Goal: Task Accomplishment & Management: Manage account settings

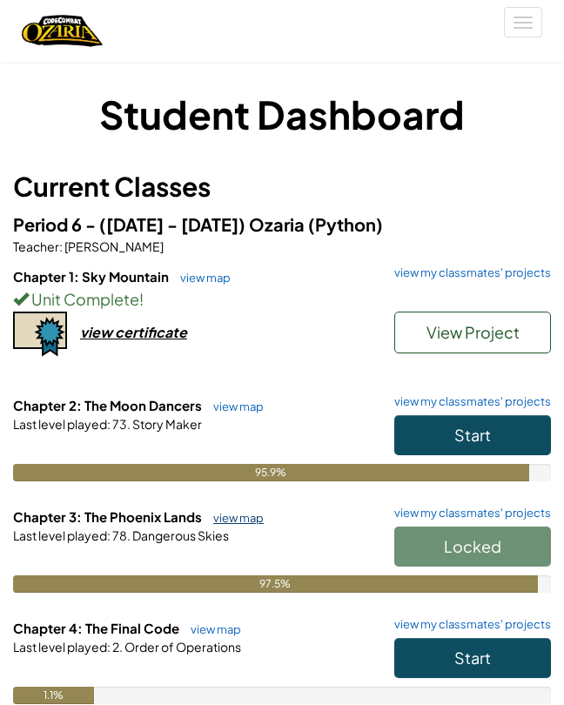
click at [237, 519] on link "view map" at bounding box center [234, 518] width 59 height 14
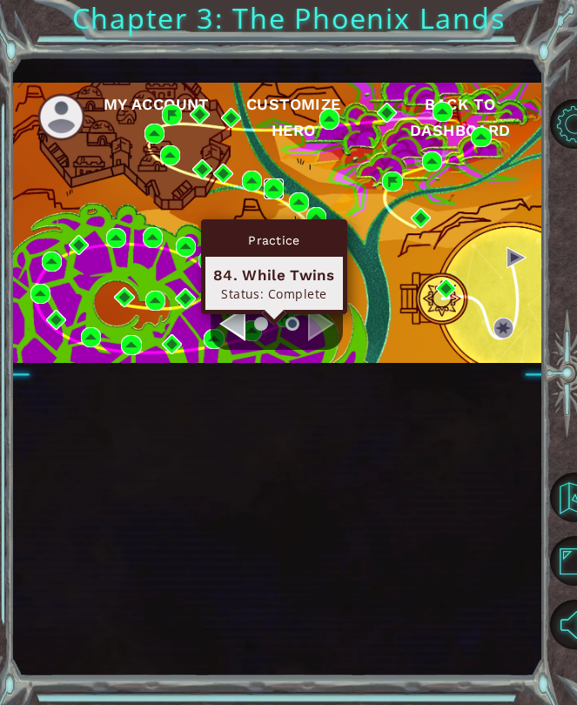
click at [271, 198] on img at bounding box center [274, 188] width 20 height 20
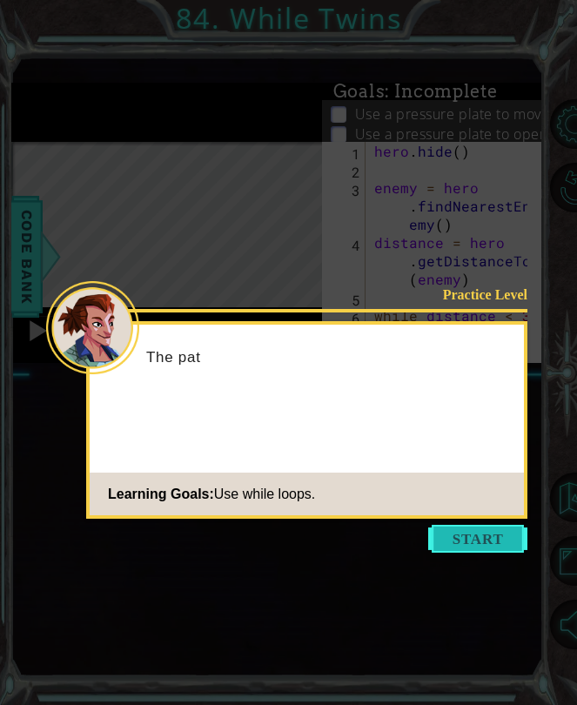
click at [443, 547] on button "Start" at bounding box center [477, 539] width 99 height 28
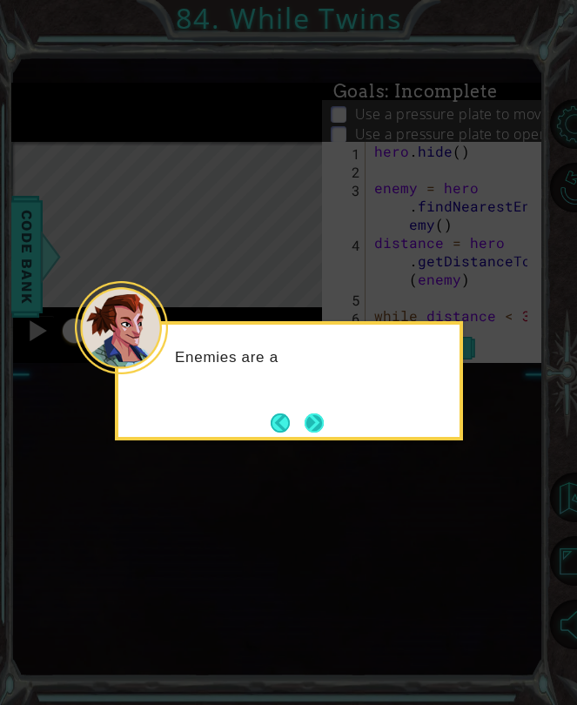
click at [321, 413] on button "Next" at bounding box center [314, 422] width 19 height 19
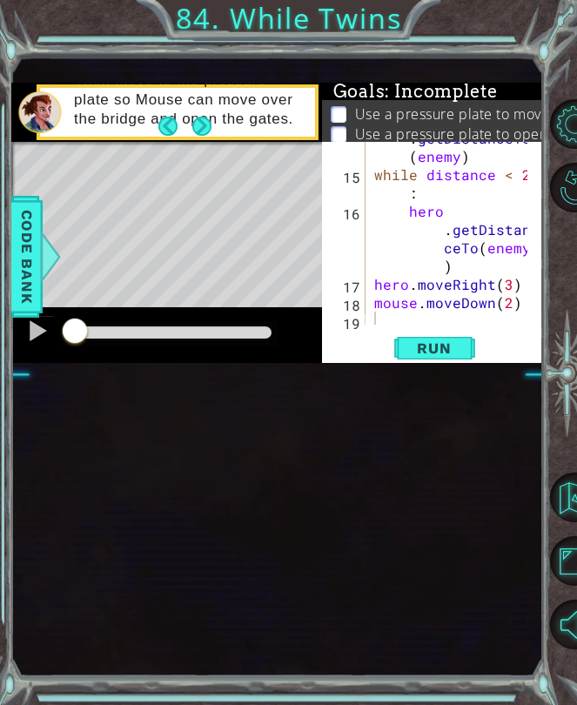
scroll to position [475, 0]
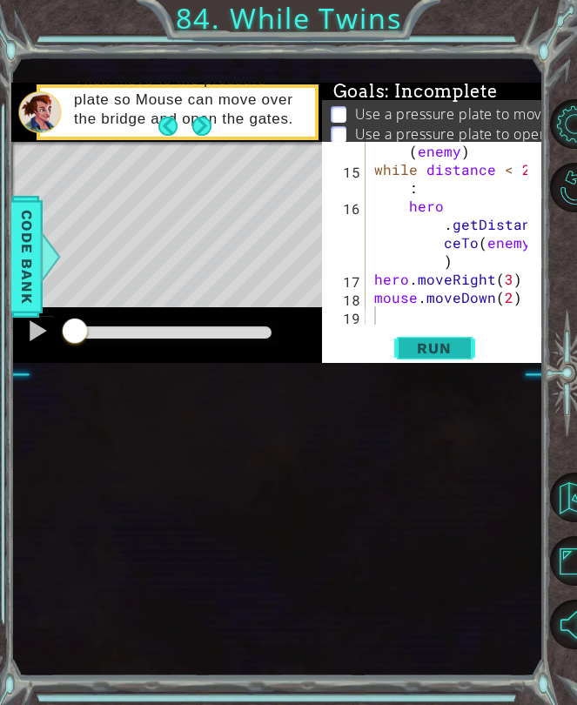
click at [420, 357] on span "Run" at bounding box center [433, 347] width 69 height 17
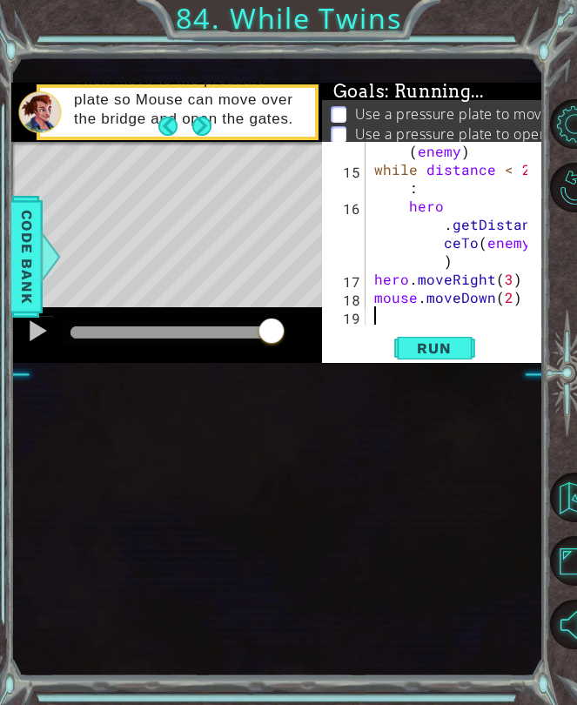
drag, startPoint x: 332, startPoint y: 480, endPoint x: 406, endPoint y: 466, distance: 74.3
click at [402, 363] on div "1 ההההההההההההההההההההההההההההההההההההההההההההההההההההההההההההההההההההההההההההה…" at bounding box center [276, 223] width 531 height 280
drag, startPoint x: 84, startPoint y: 472, endPoint x: 413, endPoint y: 474, distance: 329.8
click at [405, 363] on div "1 ההההההההההההההההההההההההההההההההההההההההההההההההההההההההההההההההההההההההההההה…" at bounding box center [276, 223] width 531 height 280
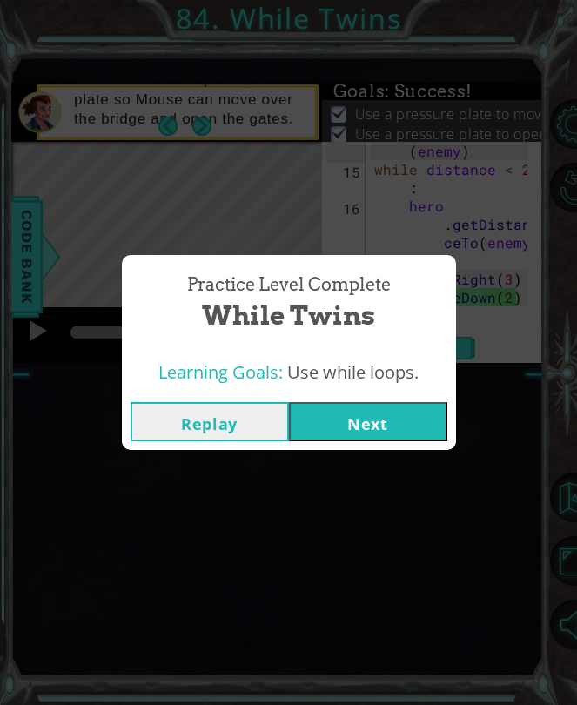
click at [373, 431] on button "Next" at bounding box center [368, 421] width 158 height 39
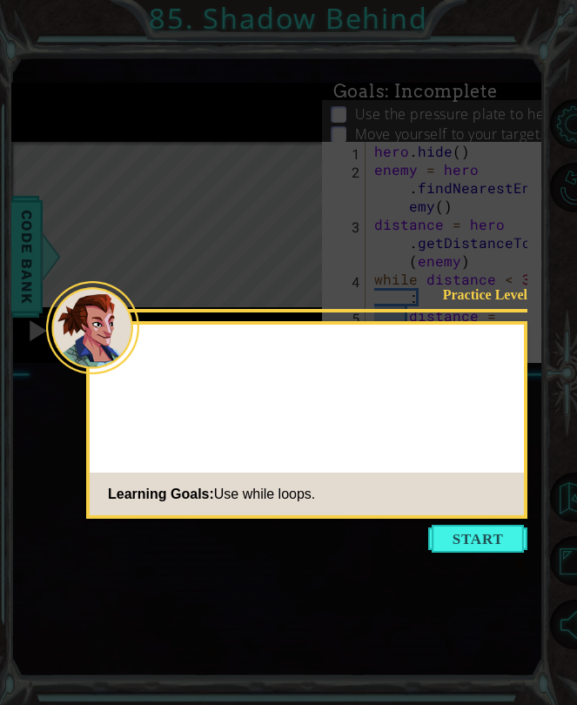
scroll to position [366, 0]
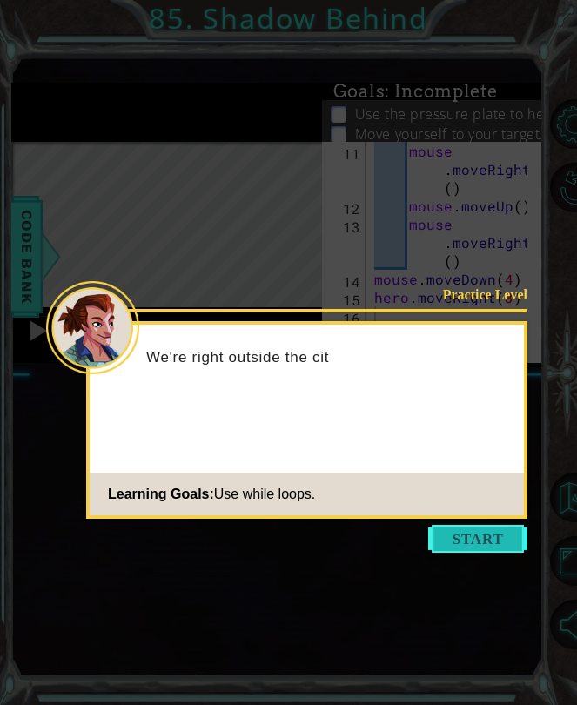
click at [481, 527] on body "1 ההההההההההההההההההההההההההההההההההההההההההההההההההההההההההההההההההההההההההההה…" at bounding box center [288, 352] width 577 height 705
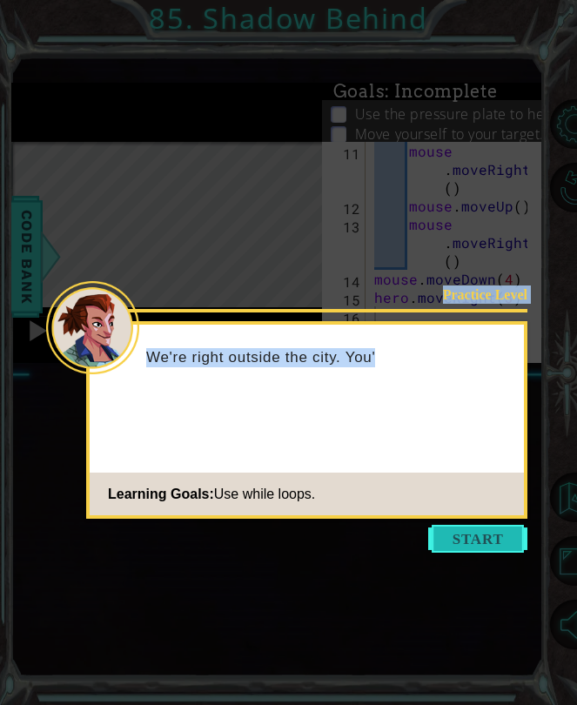
click at [479, 534] on button "Start" at bounding box center [477, 539] width 99 height 28
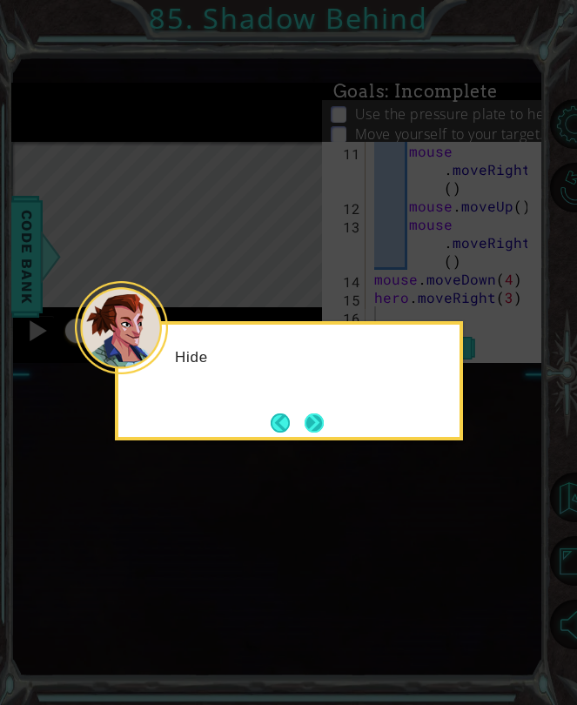
click at [319, 424] on button "Next" at bounding box center [314, 422] width 19 height 19
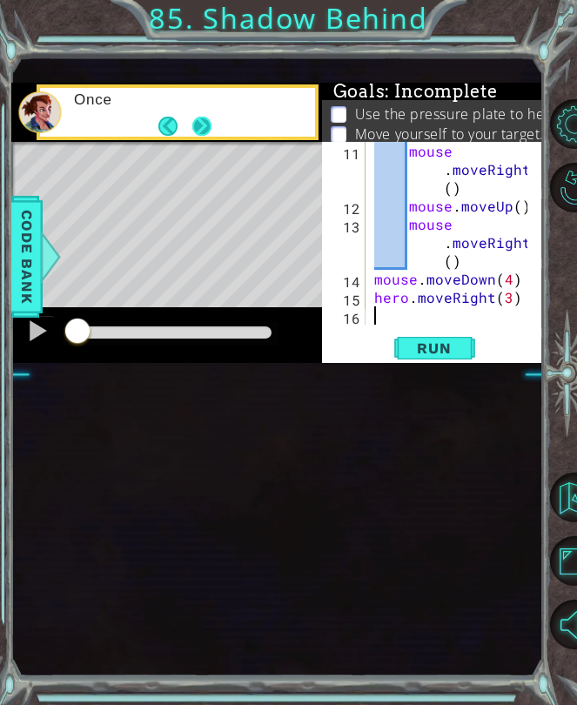
click at [205, 136] on button "Next" at bounding box center [200, 126] width 19 height 19
click at [205, 136] on button "Next" at bounding box center [201, 126] width 19 height 19
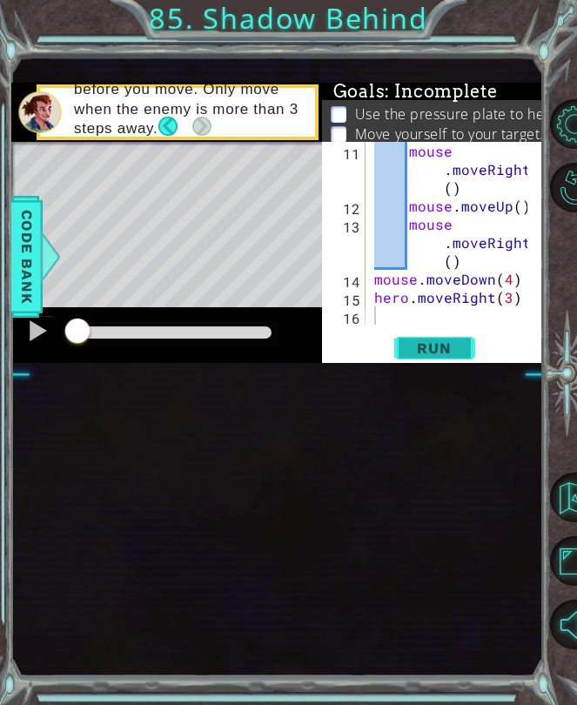
click at [459, 357] on span "Run" at bounding box center [433, 347] width 69 height 17
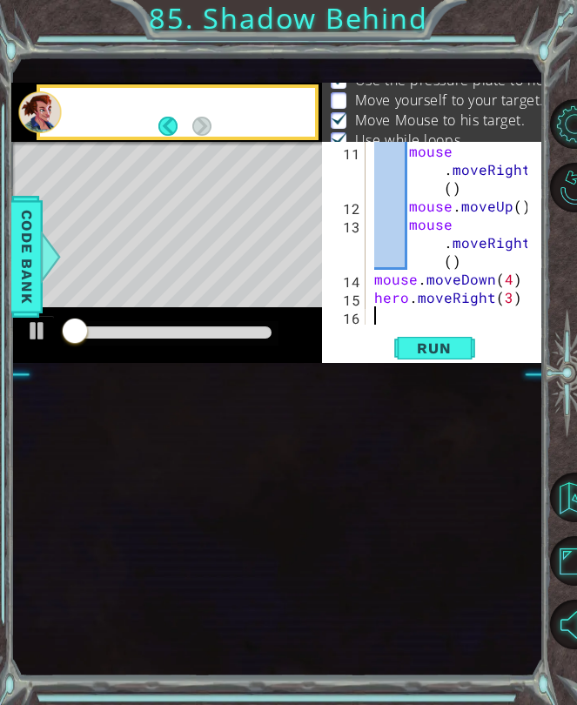
scroll to position [37, 0]
type textarea "hero.moveRight(3)"
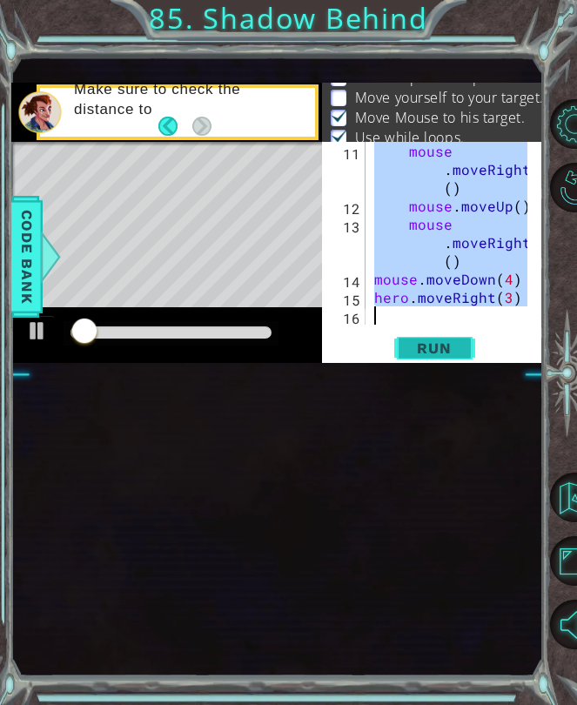
click at [419, 357] on span "Run" at bounding box center [433, 347] width 69 height 17
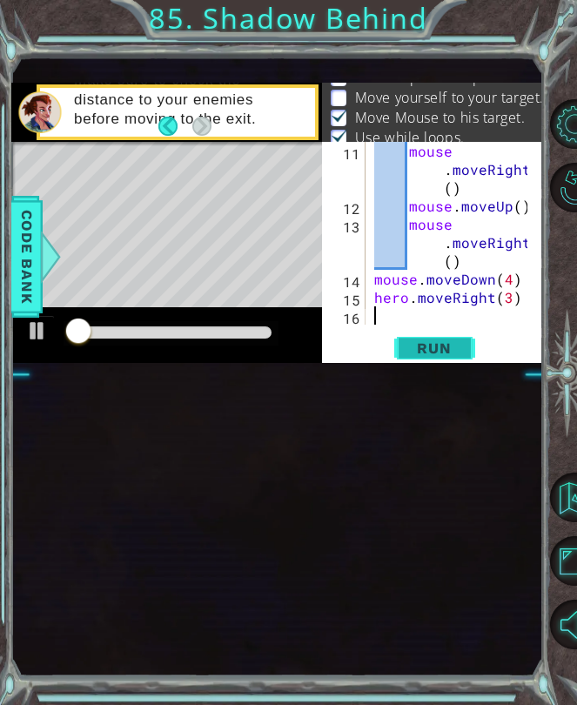
click at [439, 359] on button "Run" at bounding box center [434, 348] width 104 height 22
drag, startPoint x: 66, startPoint y: 473, endPoint x: 384, endPoint y: 435, distance: 319.9
click at [377, 363] on div "1 ההההההההההההההההההההההההההההההההההההההההההההההההההההההההההההההההההההההההההההה…" at bounding box center [276, 223] width 531 height 280
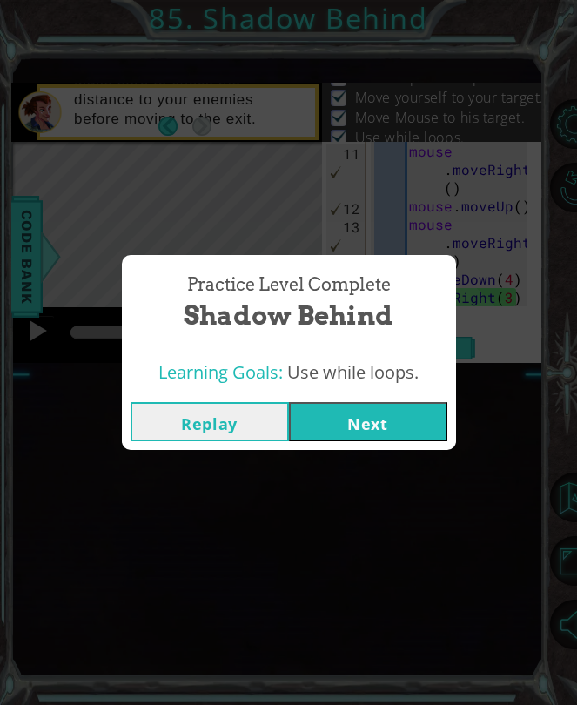
click at [356, 441] on button "Next" at bounding box center [368, 421] width 158 height 39
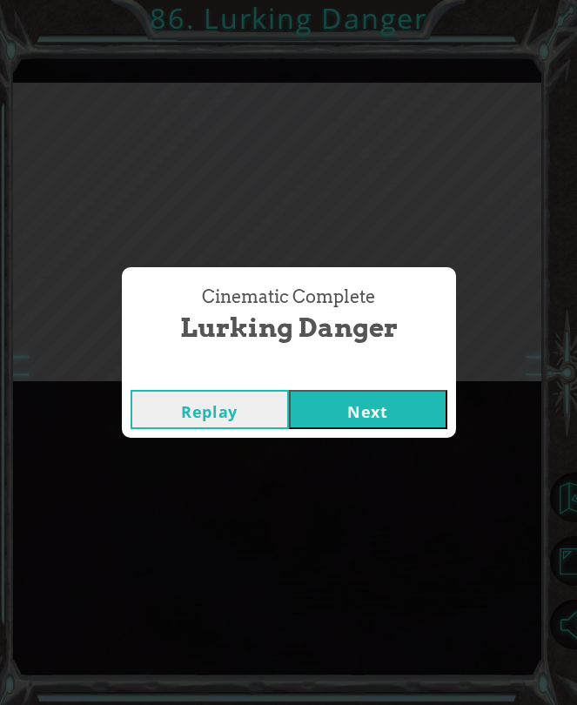
drag, startPoint x: 268, startPoint y: 417, endPoint x: 309, endPoint y: 408, distance: 41.8
click at [275, 416] on button "Replay" at bounding box center [210, 409] width 158 height 39
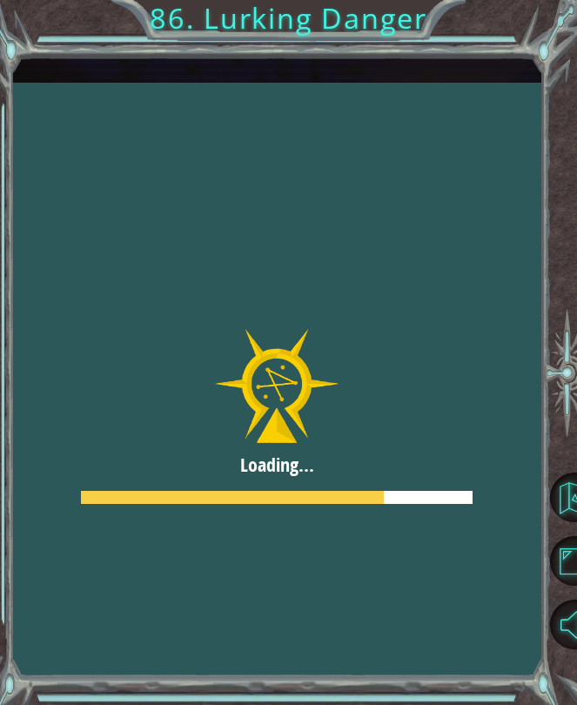
click at [314, 408] on button "Next" at bounding box center [368, 409] width 158 height 39
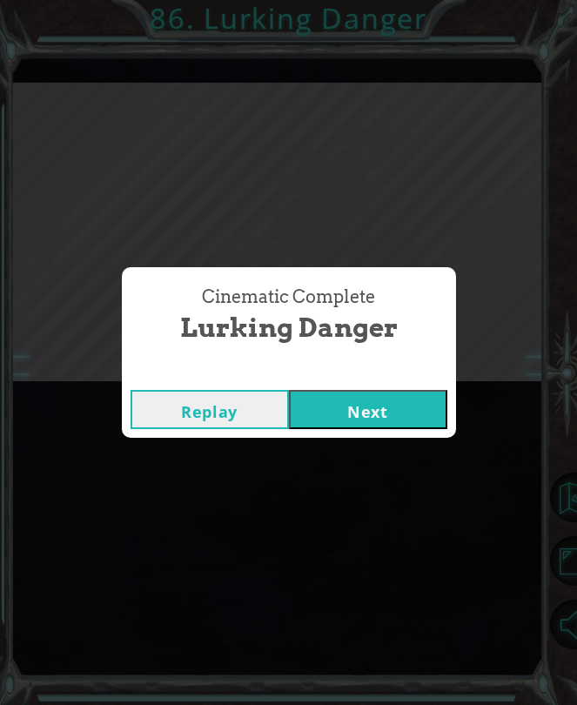
click at [359, 413] on button "Next" at bounding box center [368, 409] width 158 height 39
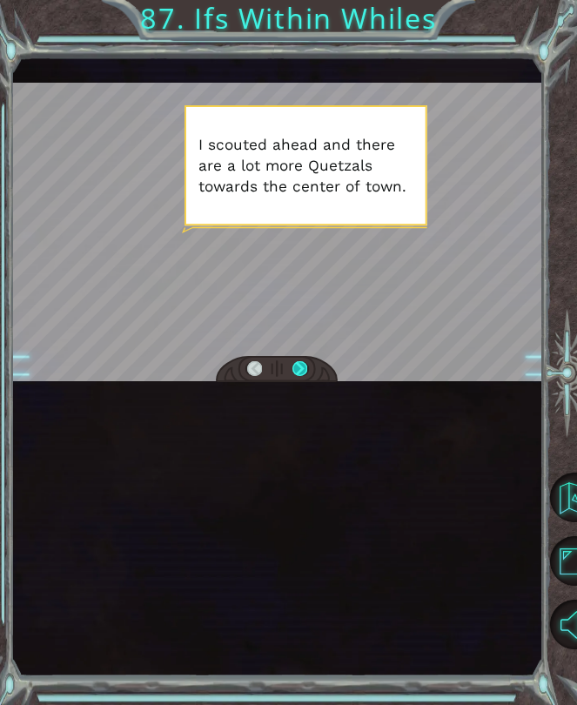
click at [296, 378] on div at bounding box center [299, 369] width 15 height 17
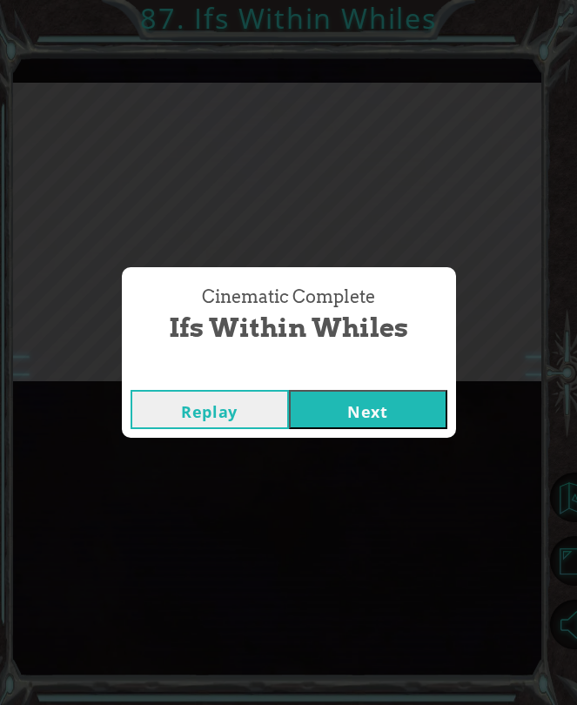
click at [399, 404] on button "Next" at bounding box center [368, 409] width 158 height 39
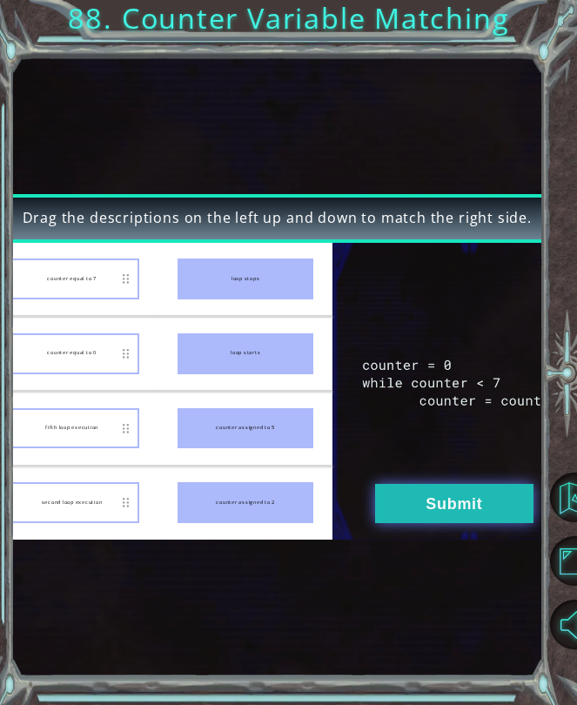
click at [460, 506] on button "Submit" at bounding box center [454, 503] width 158 height 39
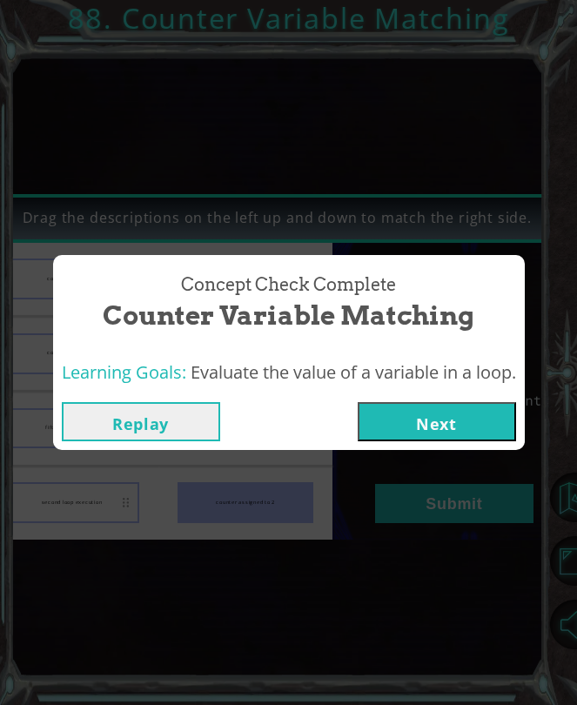
click at [445, 408] on button "Next" at bounding box center [437, 421] width 158 height 39
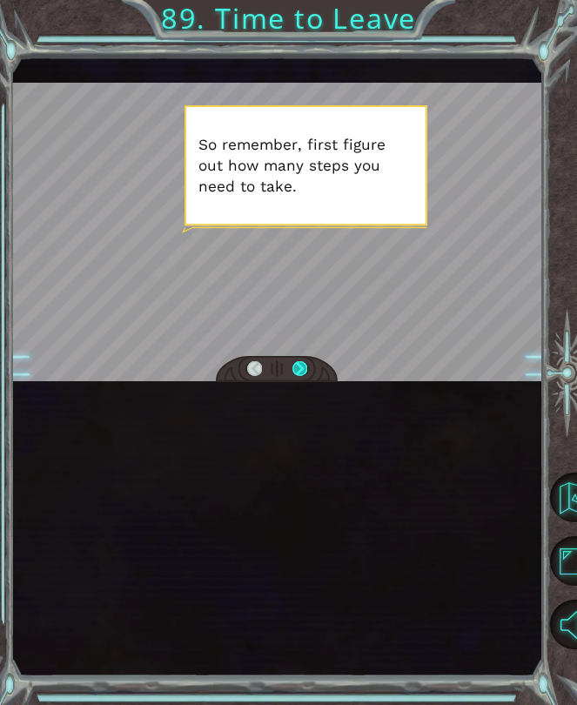
click at [294, 378] on div at bounding box center [299, 369] width 15 height 17
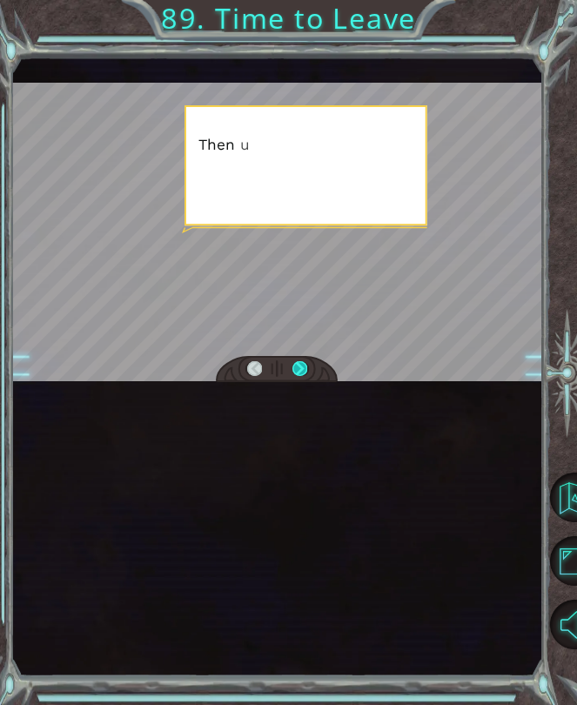
click at [294, 378] on div at bounding box center [299, 369] width 15 height 17
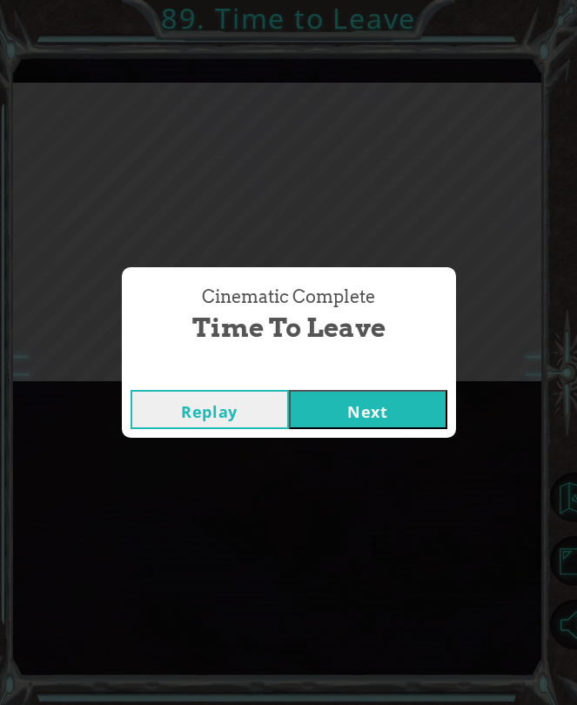
click at [368, 416] on button "Next" at bounding box center [368, 409] width 158 height 39
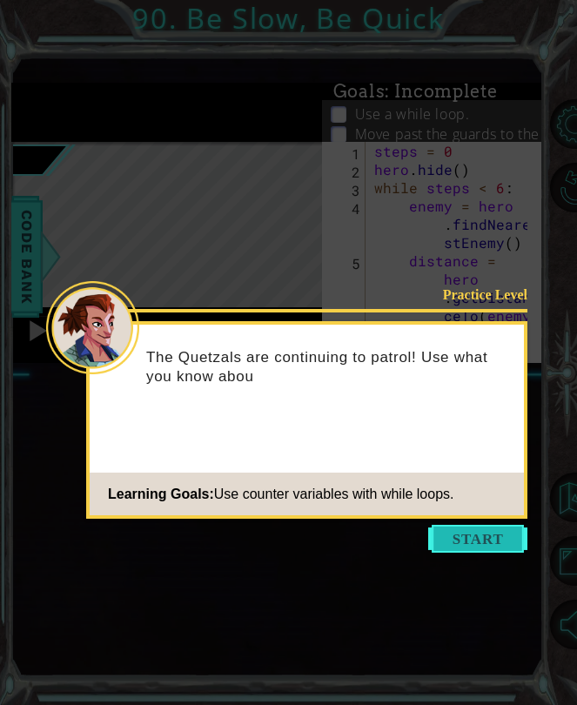
click at [443, 535] on button "Start" at bounding box center [477, 539] width 99 height 28
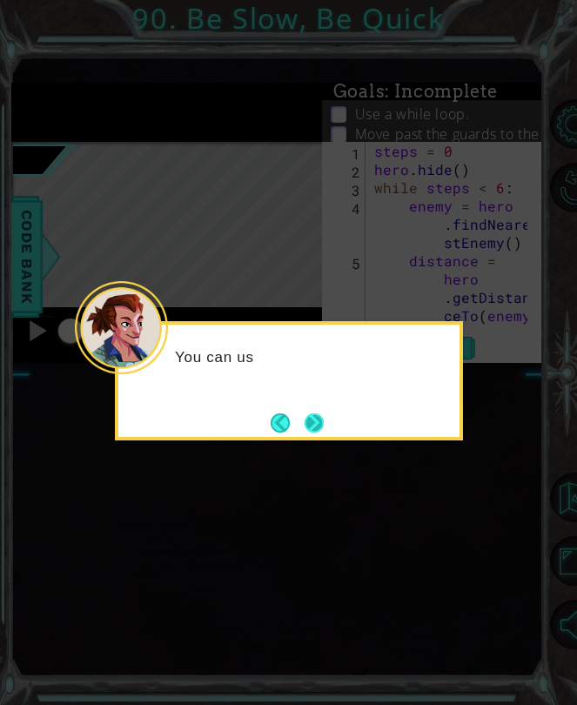
click at [306, 426] on button "Next" at bounding box center [314, 422] width 19 height 19
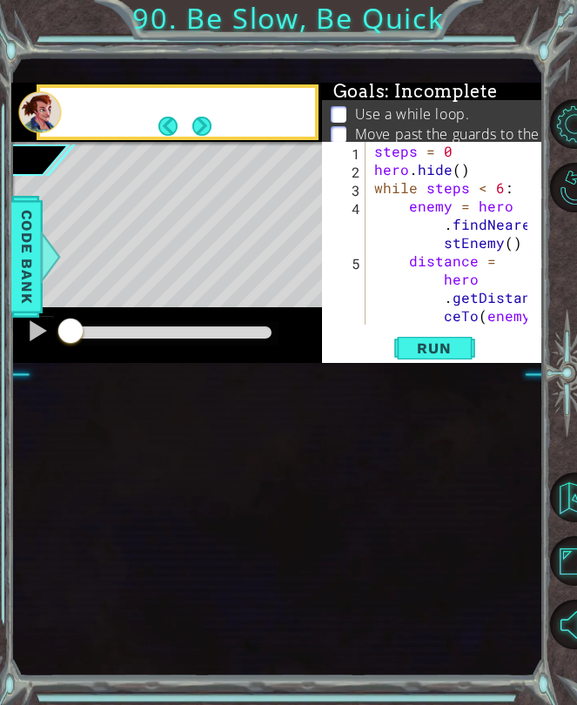
drag, startPoint x: 306, startPoint y: 426, endPoint x: 317, endPoint y: 391, distance: 36.3
click at [306, 425] on div "Level Map" at bounding box center [413, 398] width 804 height 513
click at [178, 136] on button "Back" at bounding box center [175, 126] width 34 height 19
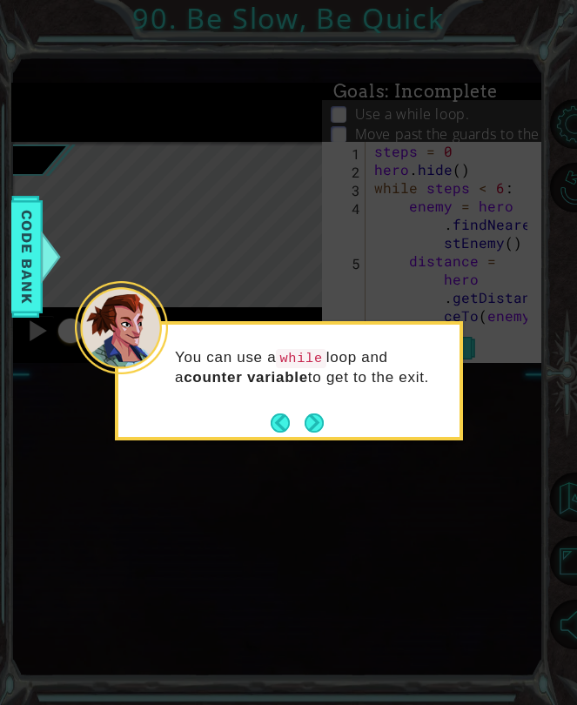
click at [198, 258] on icon at bounding box center [288, 352] width 577 height 705
click at [323, 415] on button "Next" at bounding box center [314, 422] width 19 height 19
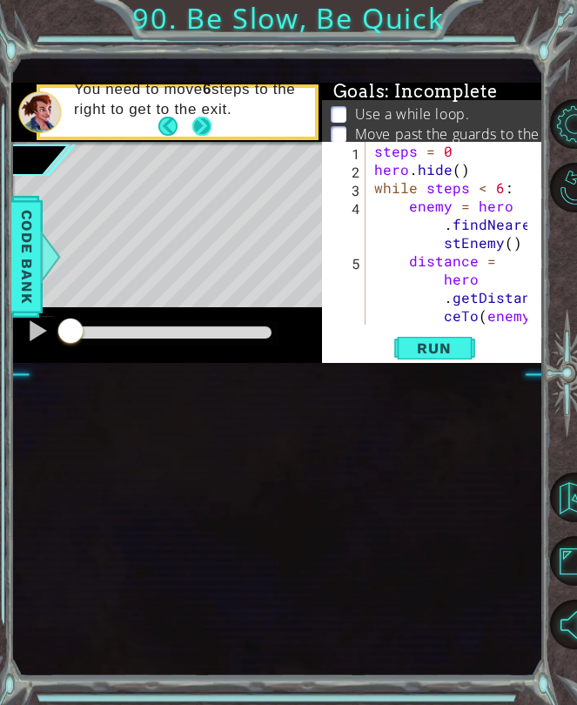
click at [211, 136] on button "Next" at bounding box center [200, 126] width 19 height 19
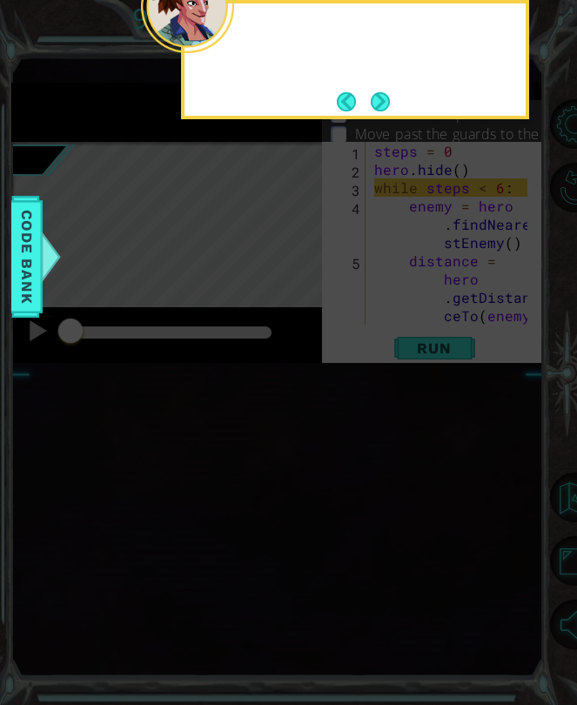
click at [211, 265] on icon at bounding box center [288, 341] width 577 height 727
click at [377, 94] on button "Next" at bounding box center [380, 101] width 19 height 19
click at [377, 94] on div "1 ההההההההההההההההההההההההההההההההההההההההההההההההההההההההההההההההההההההההההההה…" at bounding box center [276, 367] width 531 height 621
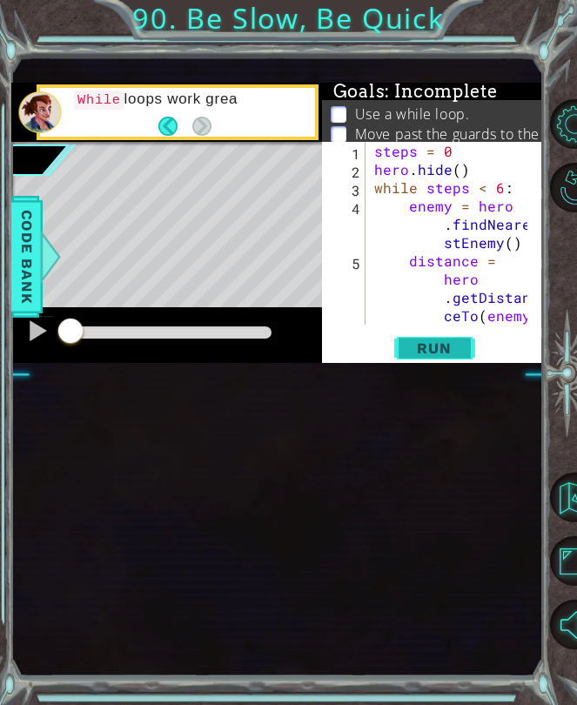
click at [469, 359] on button "Run" at bounding box center [434, 348] width 104 height 22
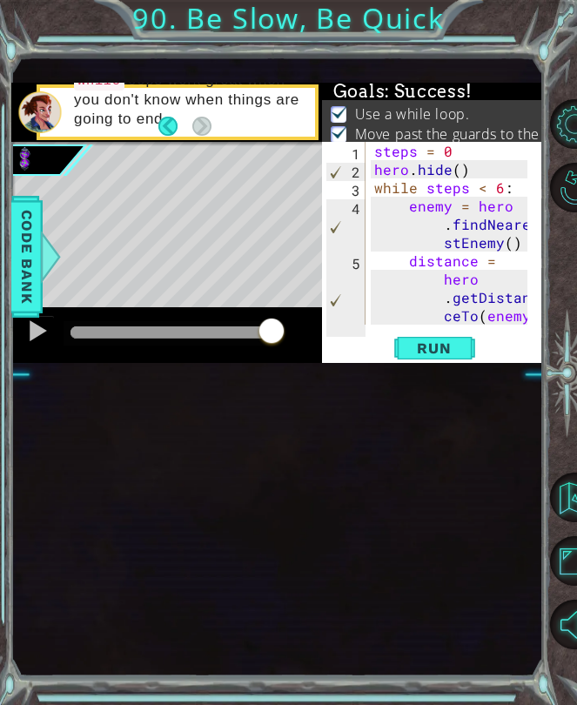
drag, startPoint x: 79, startPoint y: 470, endPoint x: 780, endPoint y: 454, distance: 700.7
click at [577, 454] on html "1 ההההההההההההההההההההההההההההההההההההההההההההההההההההההההההההההההההההההההההההה…" at bounding box center [288, 352] width 577 height 705
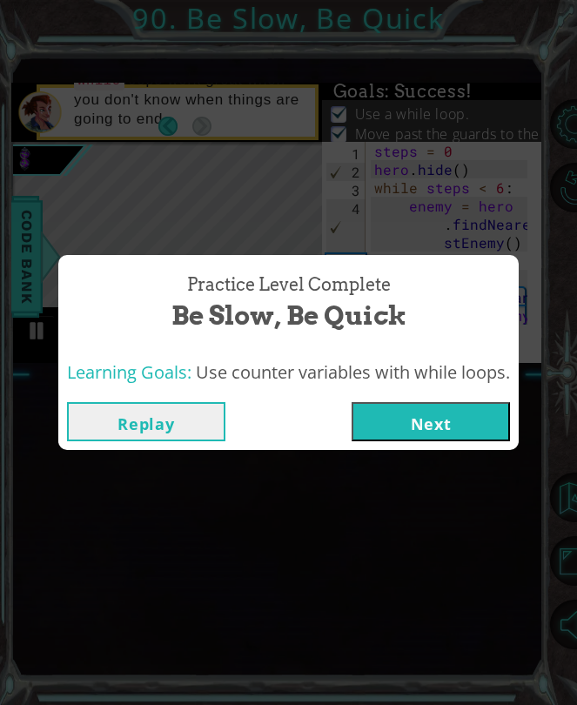
click at [457, 423] on button "Next" at bounding box center [431, 421] width 158 height 39
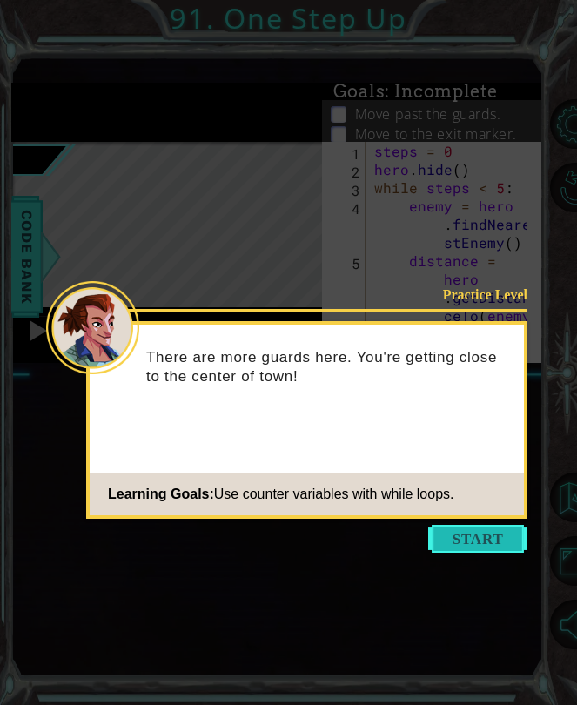
click at [488, 531] on button "Start" at bounding box center [477, 539] width 99 height 28
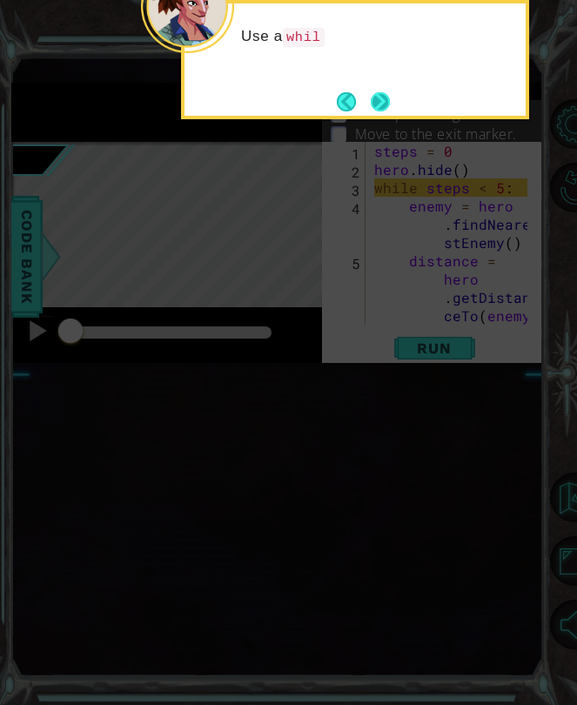
click at [387, 92] on button "Next" at bounding box center [380, 101] width 19 height 19
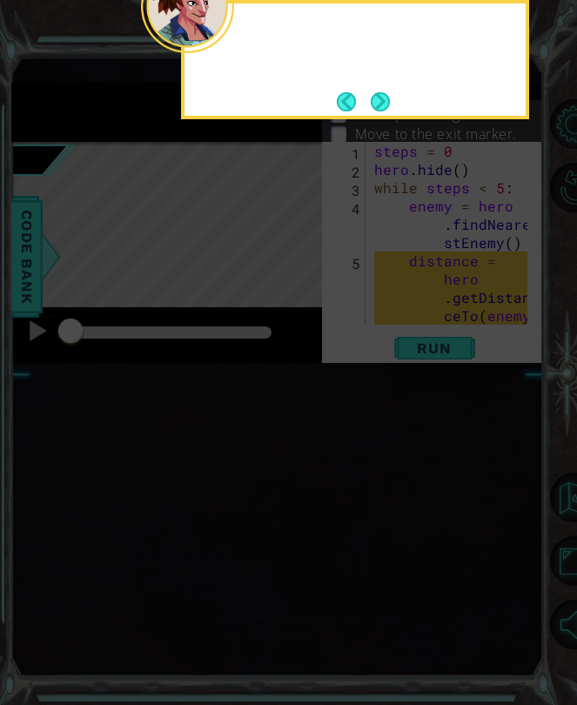
click at [387, 92] on button "Next" at bounding box center [380, 101] width 19 height 19
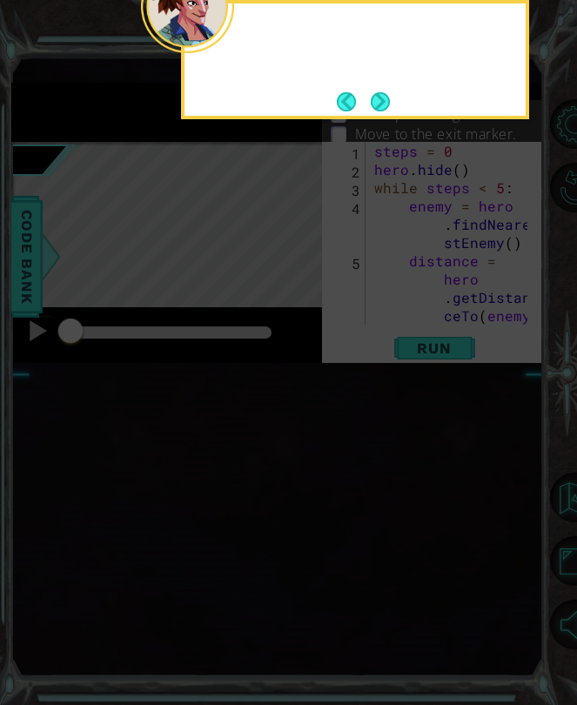
click at [391, 102] on div at bounding box center [355, 59] width 348 height 119
click at [390, 102] on button "Next" at bounding box center [380, 101] width 19 height 19
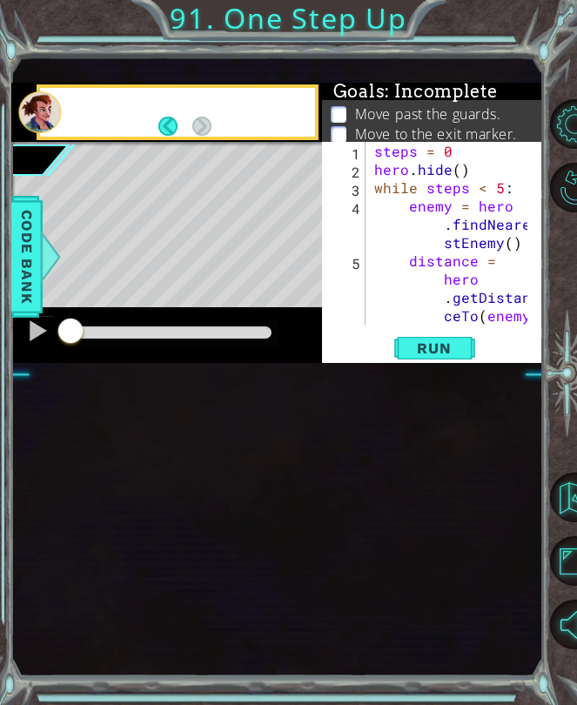
click at [382, 103] on div "1 ההההההההההההההההההההההההההההההההההההההההההההההההההההההההההההההההההההההההההההה…" at bounding box center [276, 367] width 531 height 621
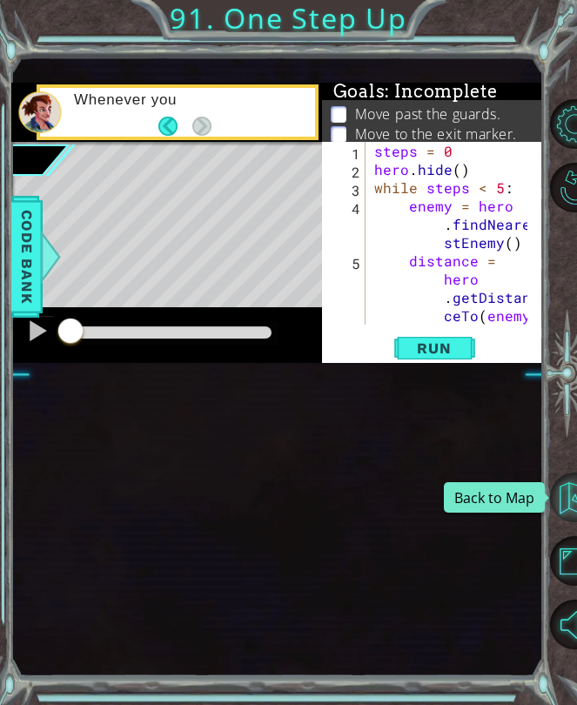
click at [574, 501] on button "Back to Map" at bounding box center [575, 498] width 50 height 50
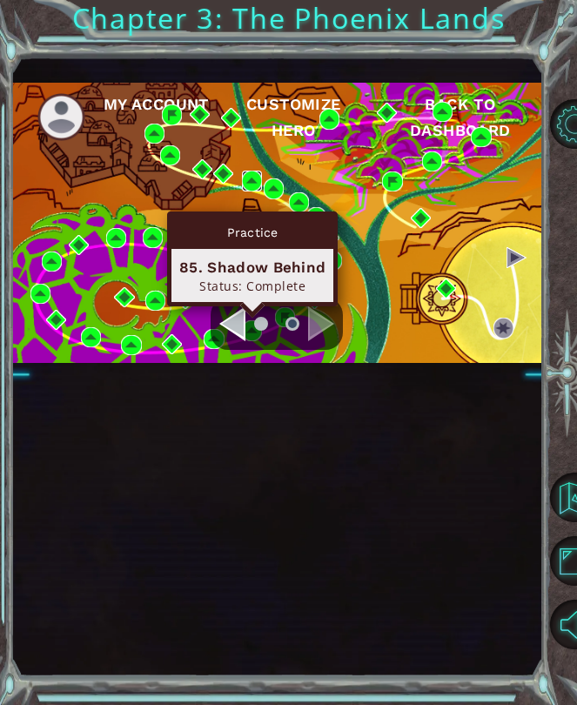
click at [247, 191] on img at bounding box center [252, 181] width 20 height 20
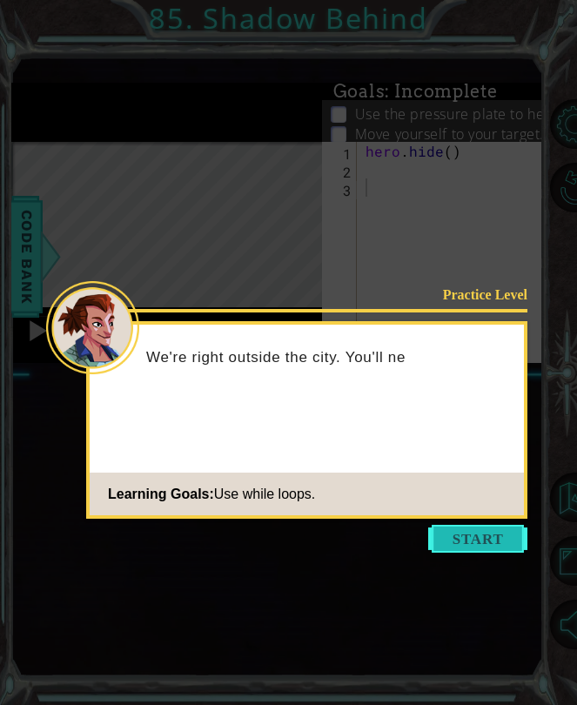
click at [495, 550] on button "Start" at bounding box center [477, 539] width 99 height 28
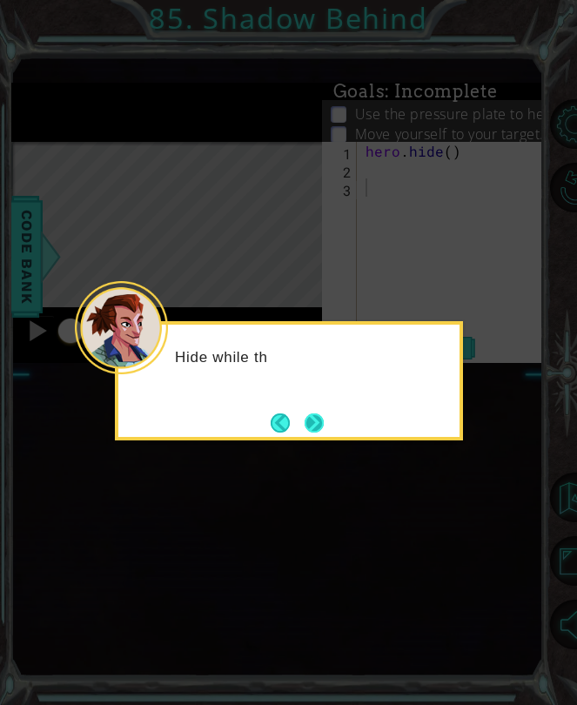
click at [309, 417] on button "Next" at bounding box center [314, 422] width 19 height 19
click at [309, 417] on div "Level Map" at bounding box center [413, 398] width 804 height 513
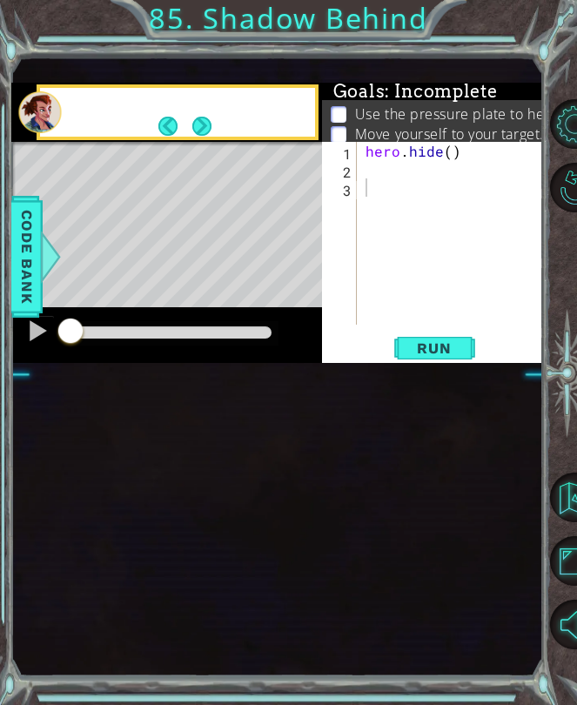
drag, startPoint x: 309, startPoint y: 417, endPoint x: 228, endPoint y: 293, distance: 147.7
click at [309, 399] on div "Level Map" at bounding box center [413, 398] width 804 height 513
click at [210, 136] on button "Next" at bounding box center [201, 126] width 19 height 19
click at [386, 327] on div "hero . hide ( )" at bounding box center [455, 251] width 187 height 219
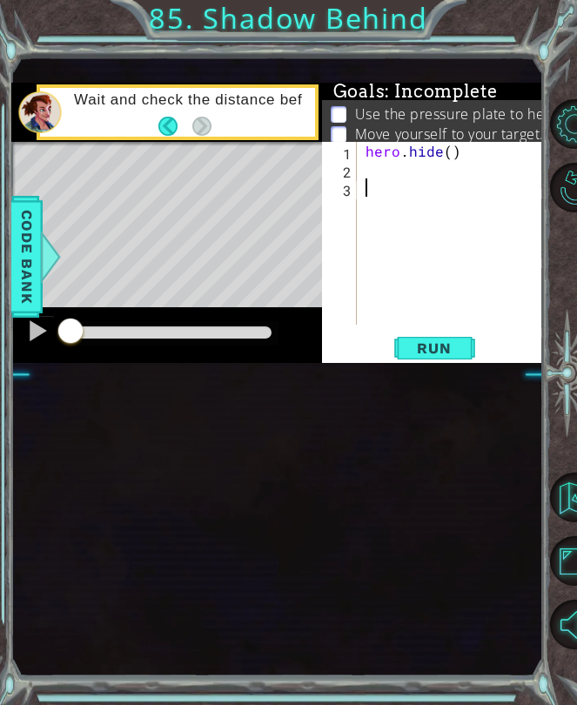
click at [379, 315] on div "hero . hide ( )" at bounding box center [455, 251] width 187 height 219
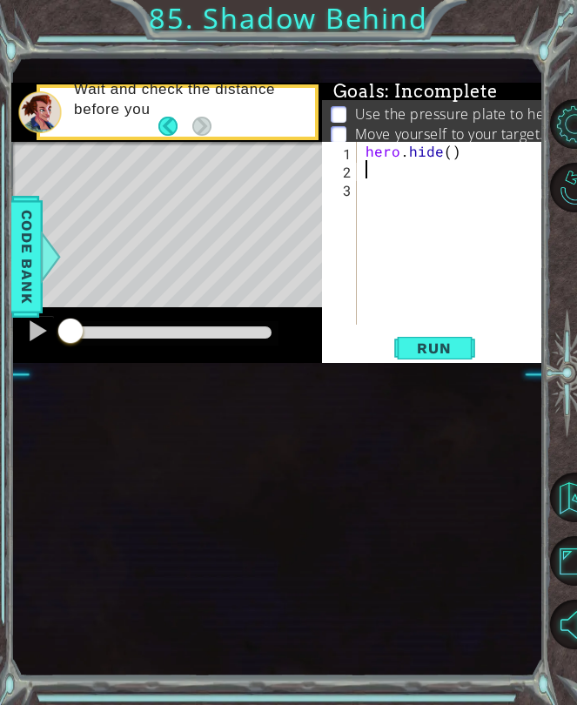
click at [379, 306] on div "hero . hide ( )" at bounding box center [455, 251] width 187 height 219
click at [376, 334] on div "hero . hide ( )" at bounding box center [455, 251] width 187 height 219
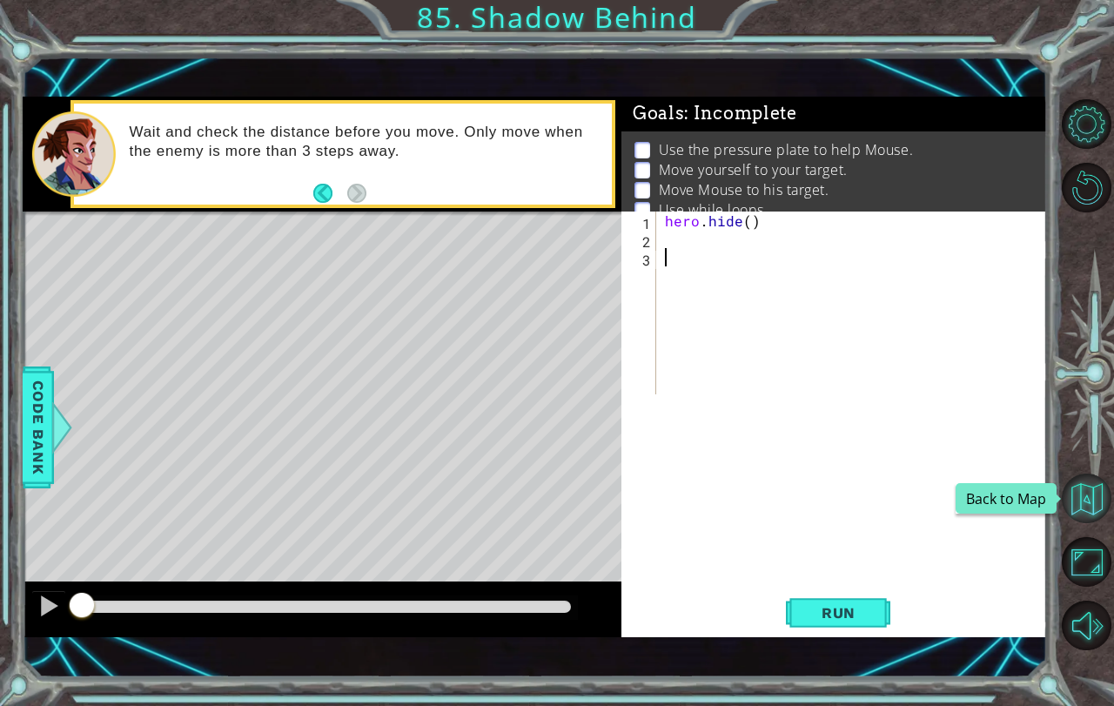
click at [1085, 478] on button "Back to Map" at bounding box center [1087, 498] width 50 height 50
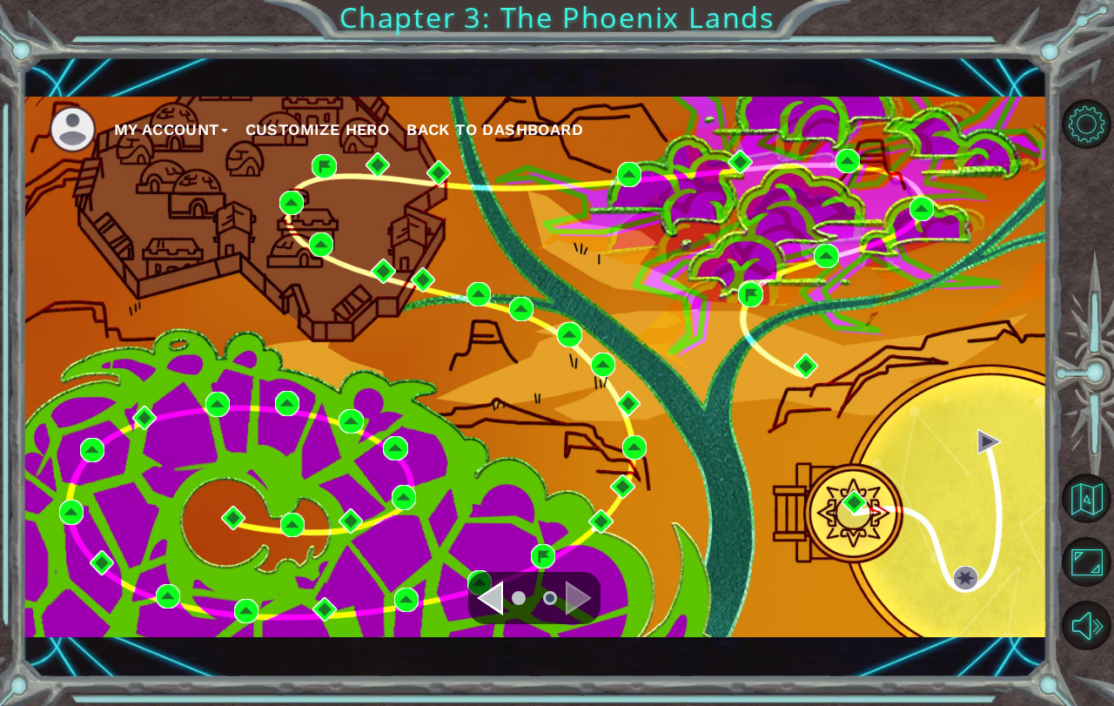
click at [473, 121] on span "Back to Dashboard" at bounding box center [494, 129] width 177 height 18
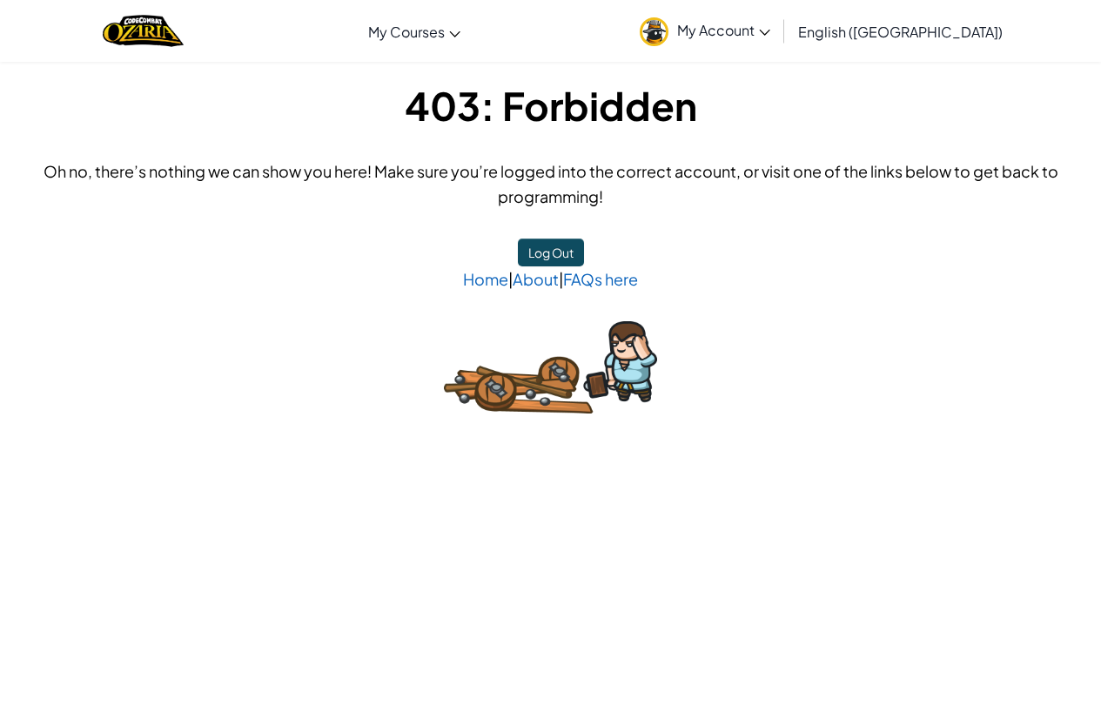
click at [779, 9] on link "My Account" at bounding box center [705, 30] width 148 height 55
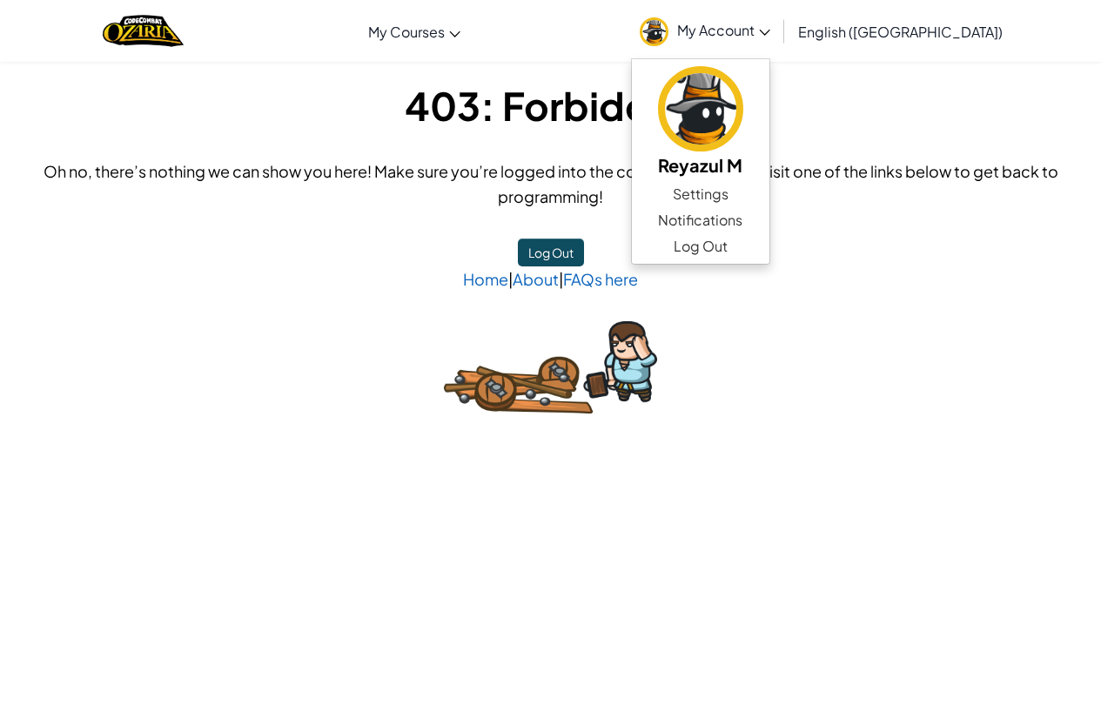
click at [779, 18] on link "My Account" at bounding box center [705, 30] width 148 height 55
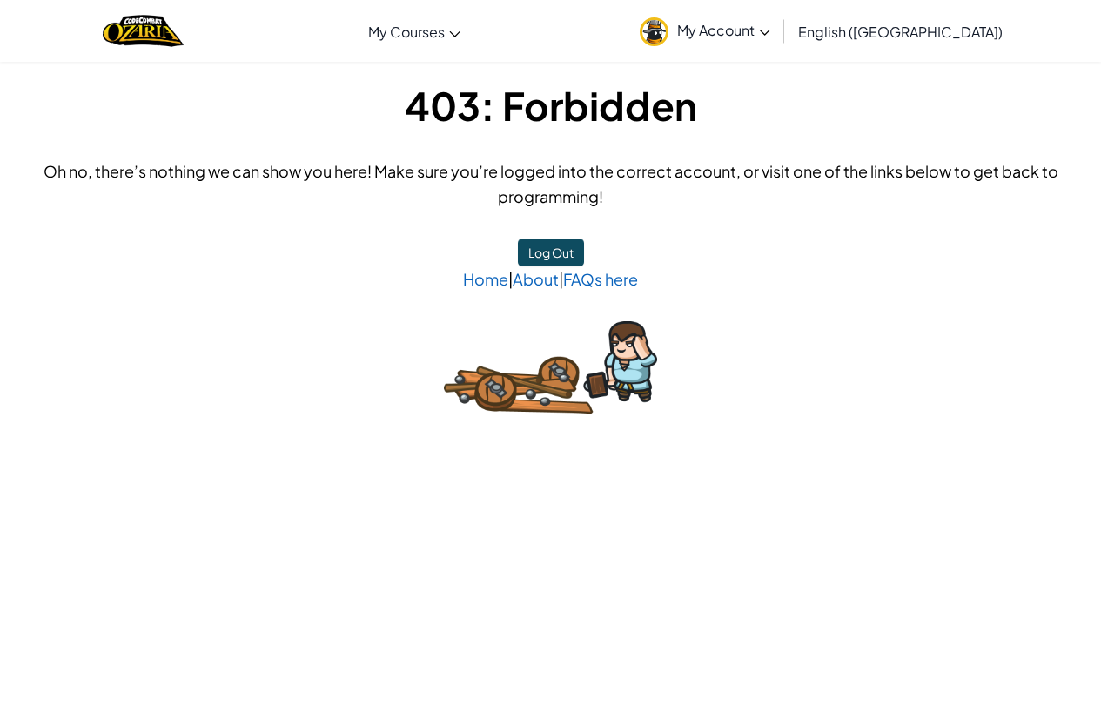
click at [779, 18] on link "My Account" at bounding box center [705, 30] width 148 height 55
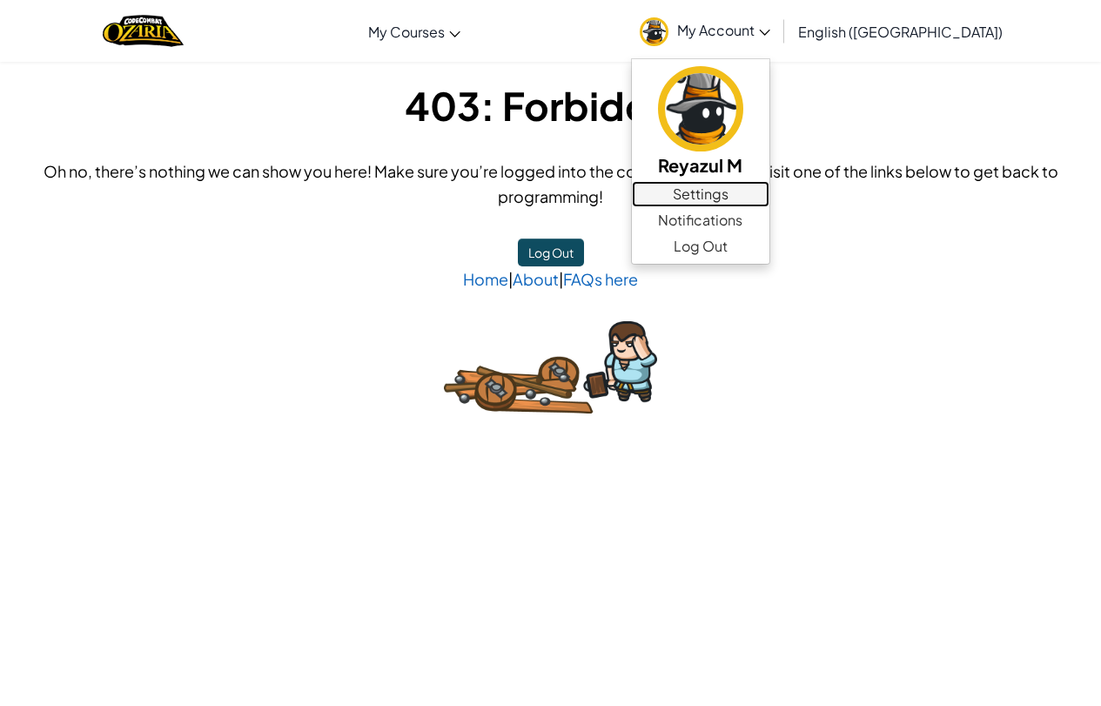
click at [769, 205] on link "Settings" at bounding box center [701, 194] width 138 height 26
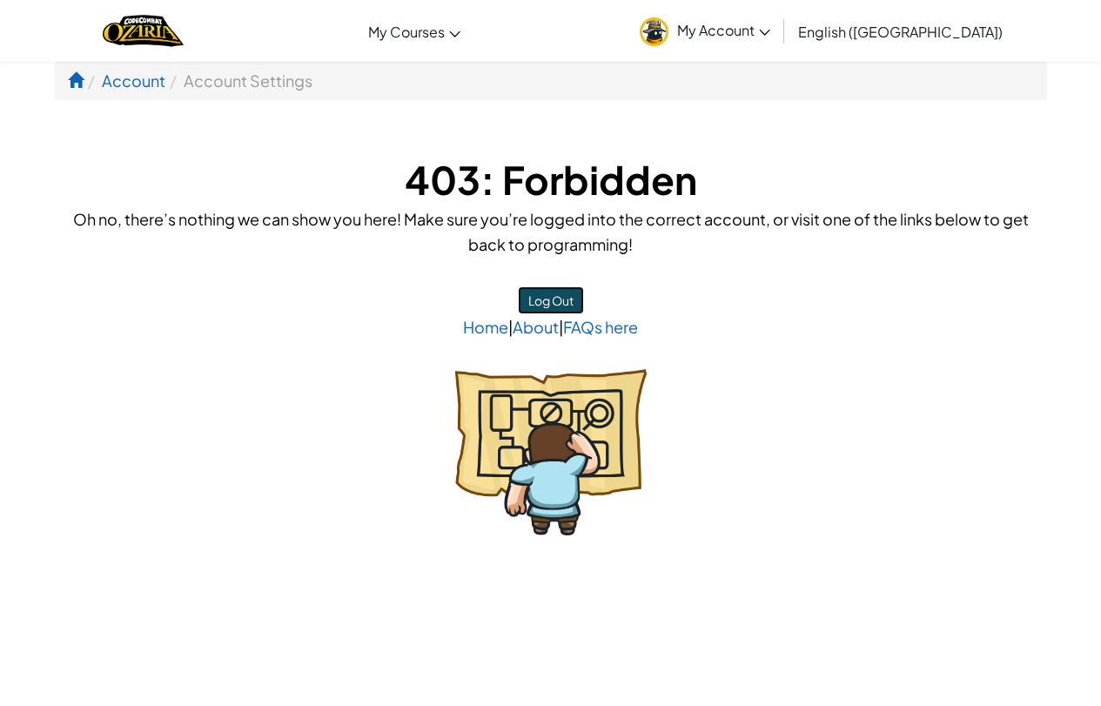
click at [553, 303] on button "Log Out" at bounding box center [551, 300] width 66 height 28
